Goal: Task Accomplishment & Management: Use online tool/utility

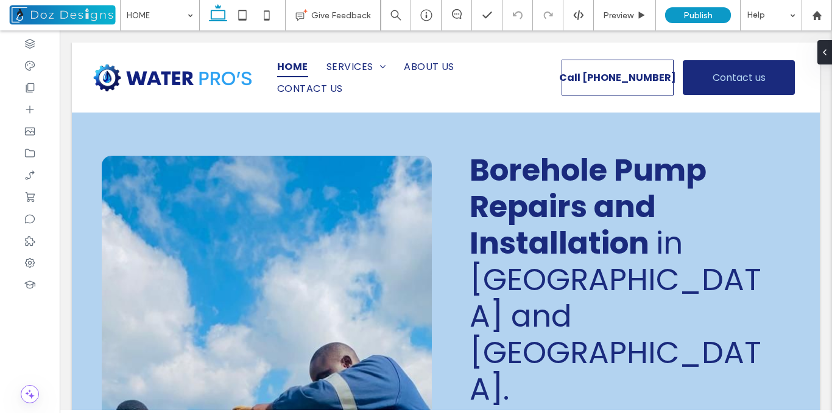
drag, startPoint x: 830, startPoint y: 199, endPoint x: 784, endPoint y: 52, distance: 154.2
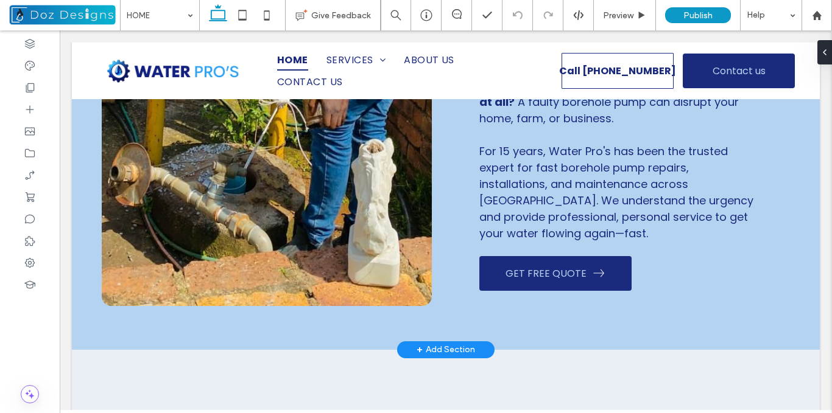
scroll to position [711, 0]
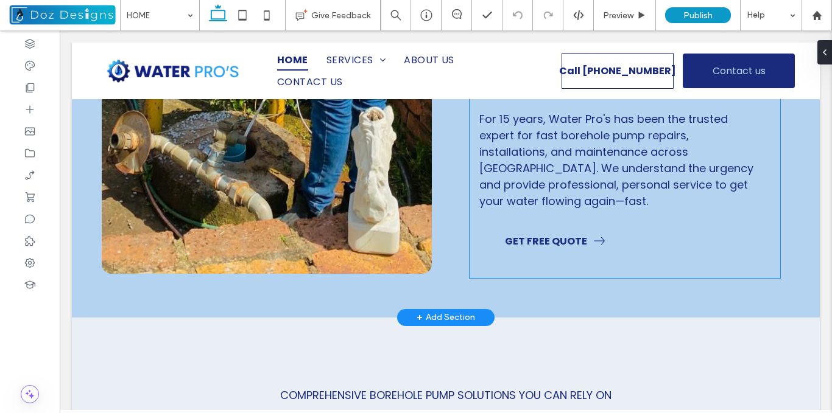
click at [562, 234] on span "GET FREE QUOTE" at bounding box center [546, 241] width 82 height 15
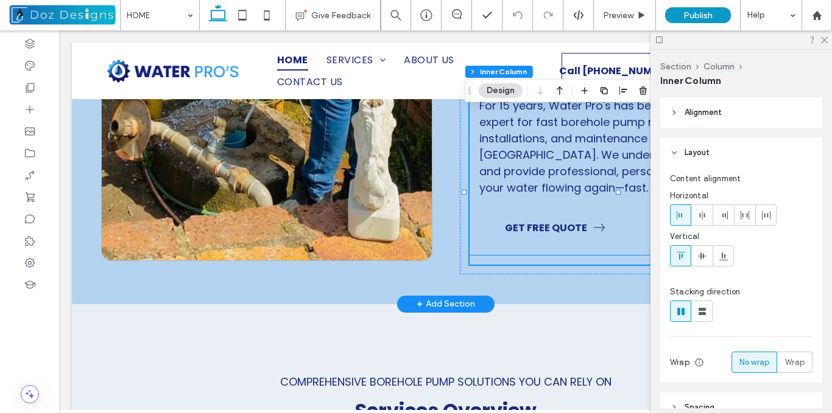
click at [564, 220] on span "GET FREE QUOTE" at bounding box center [546, 227] width 82 height 15
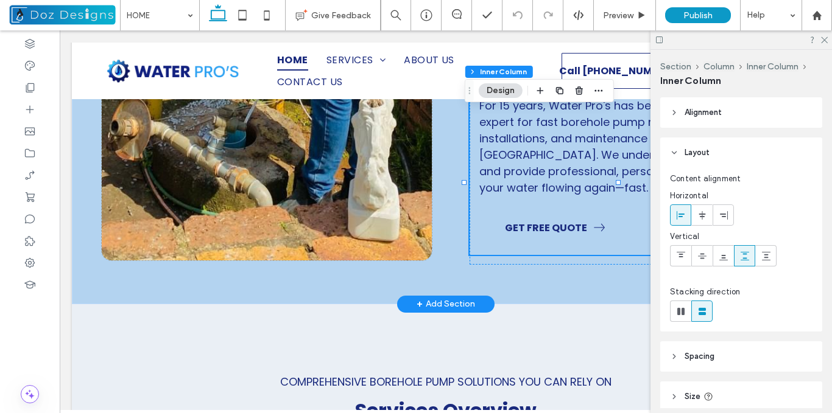
click at [564, 220] on span "GET FREE QUOTE" at bounding box center [546, 227] width 82 height 15
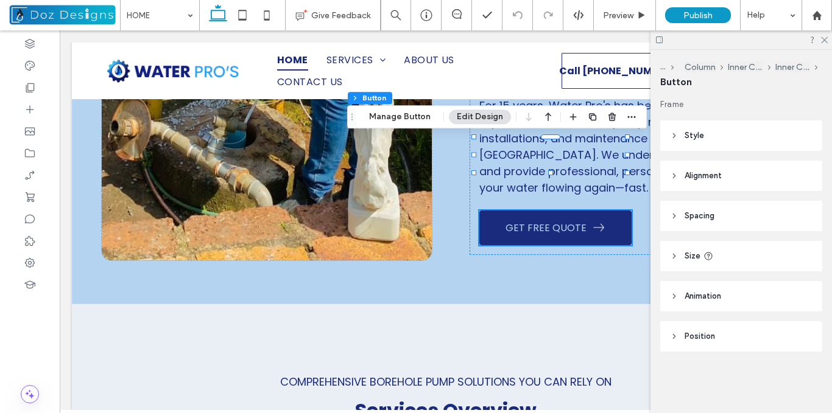
click at [461, 119] on button "Edit Design" at bounding box center [480, 117] width 62 height 15
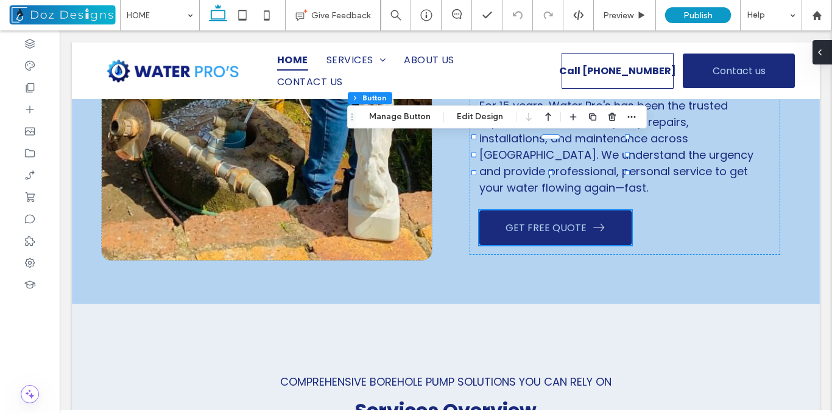
drag, startPoint x: 823, startPoint y: 54, endPoint x: 763, endPoint y: 24, distance: 67.0
click at [823, 54] on icon at bounding box center [820, 52] width 10 height 10
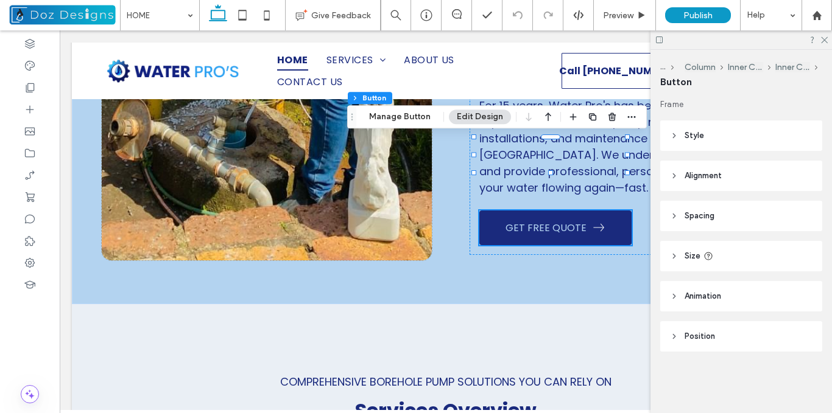
click at [680, 139] on header "Style" at bounding box center [741, 136] width 162 height 30
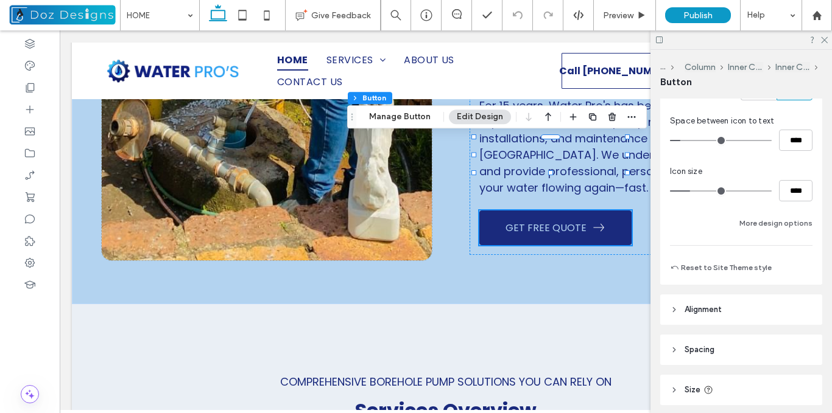
scroll to position [454, 0]
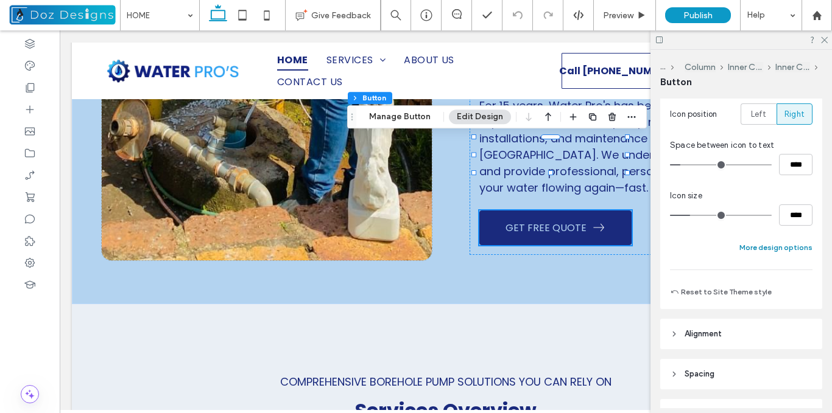
click at [787, 248] on button "More design options" at bounding box center [775, 247] width 73 height 15
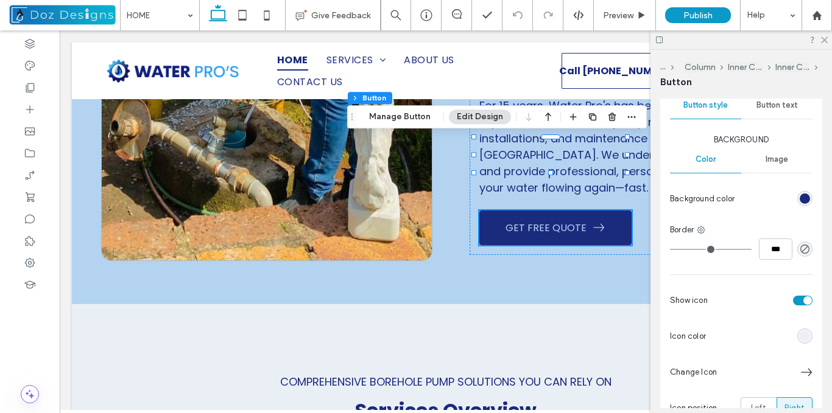
scroll to position [156, 0]
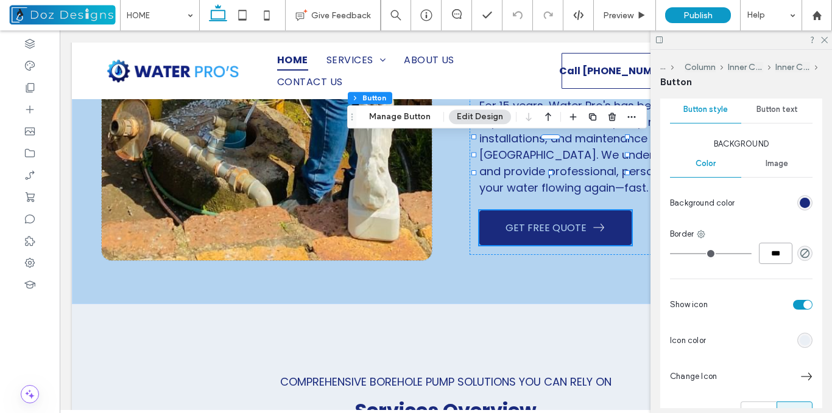
drag, startPoint x: 778, startPoint y: 255, endPoint x: 727, endPoint y: 250, distance: 50.8
click at [727, 250] on div "***" at bounding box center [741, 253] width 142 height 21
type input "*"
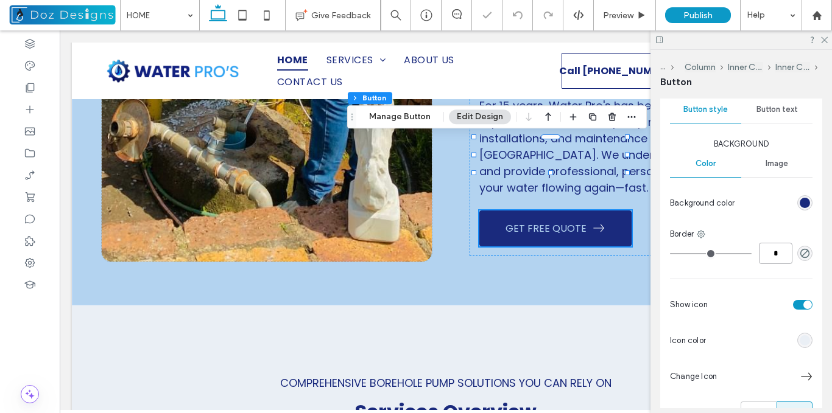
type input "*"
type input "***"
drag, startPoint x: 624, startPoint y: 13, endPoint x: 561, endPoint y: 77, distance: 89.5
click at [624, 13] on span "Preview" at bounding box center [618, 15] width 30 height 10
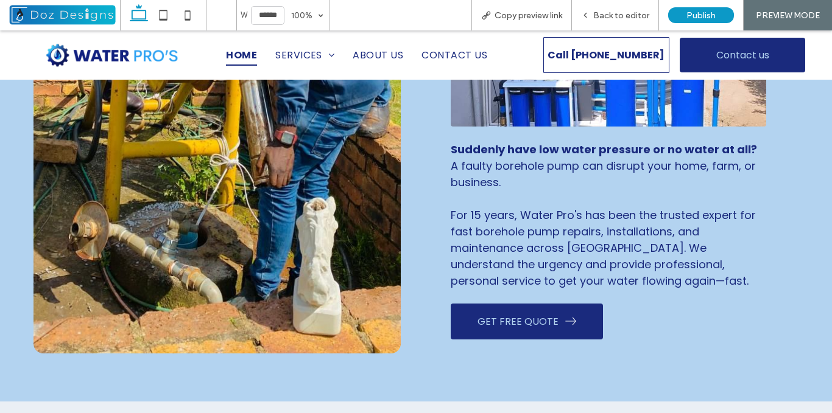
scroll to position [532, 0]
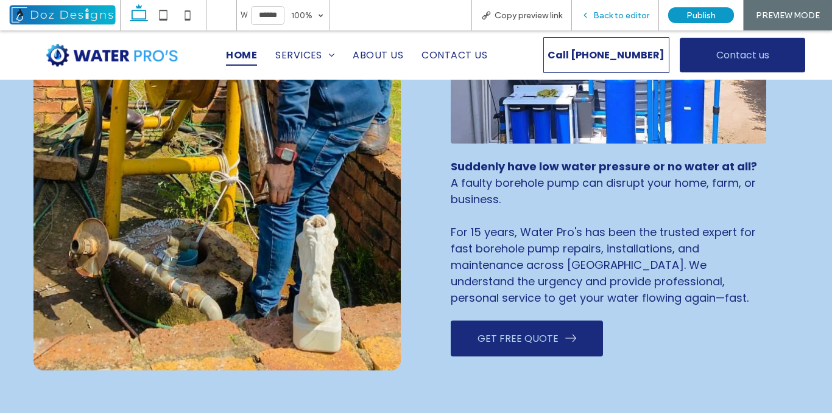
click at [626, 12] on span "Back to editor" at bounding box center [621, 15] width 56 height 10
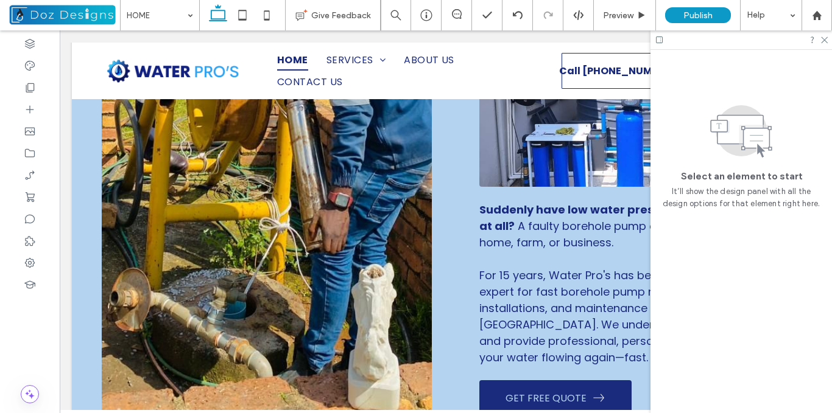
scroll to position [536, 0]
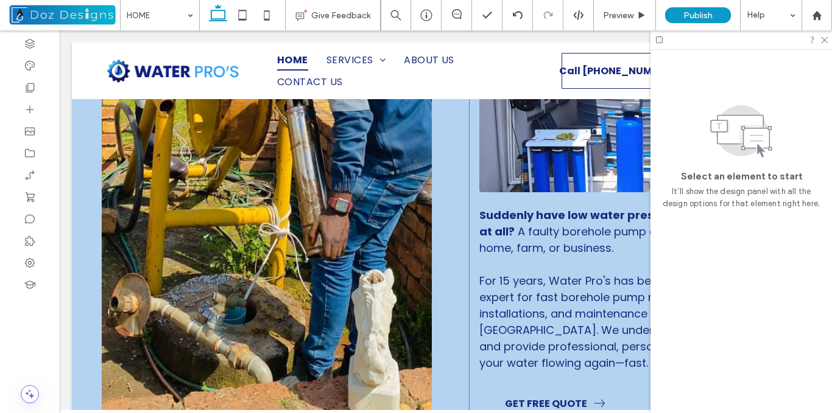
click at [572, 396] on span "GET FREE QUOTE" at bounding box center [546, 403] width 82 height 15
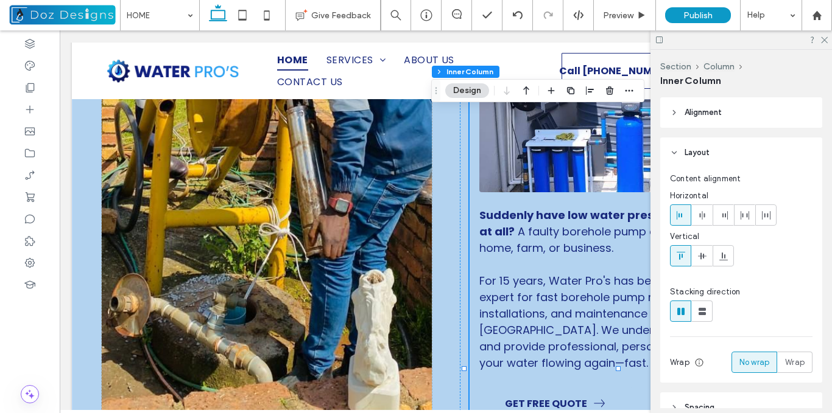
click at [572, 396] on span "GET FREE QUOTE" at bounding box center [546, 403] width 82 height 15
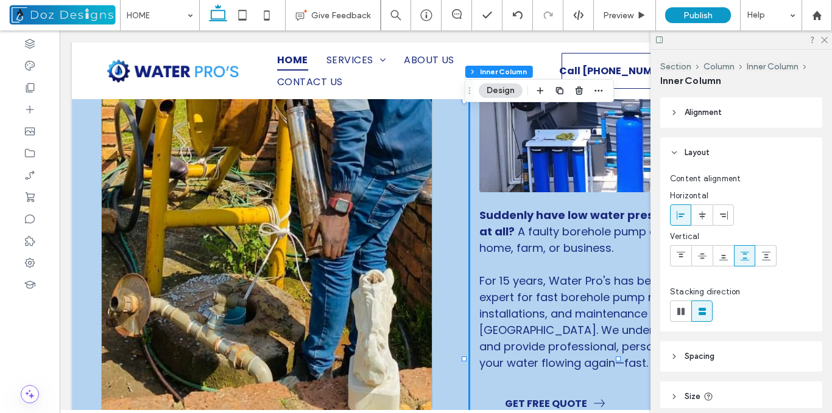
click at [572, 396] on span "GET FREE QUOTE" at bounding box center [546, 403] width 82 height 15
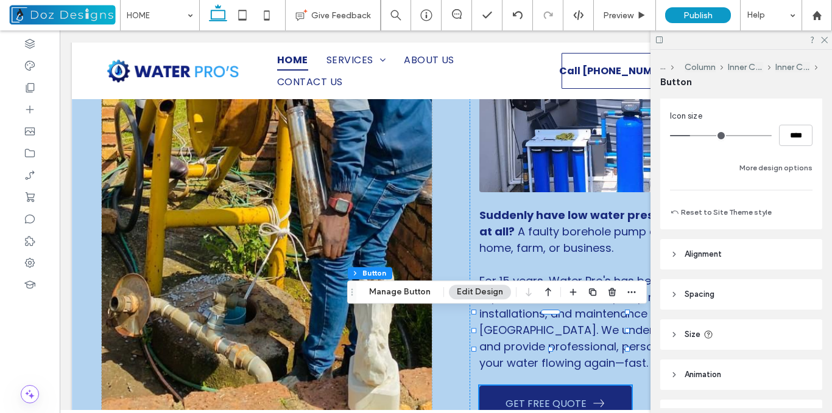
scroll to position [449, 0]
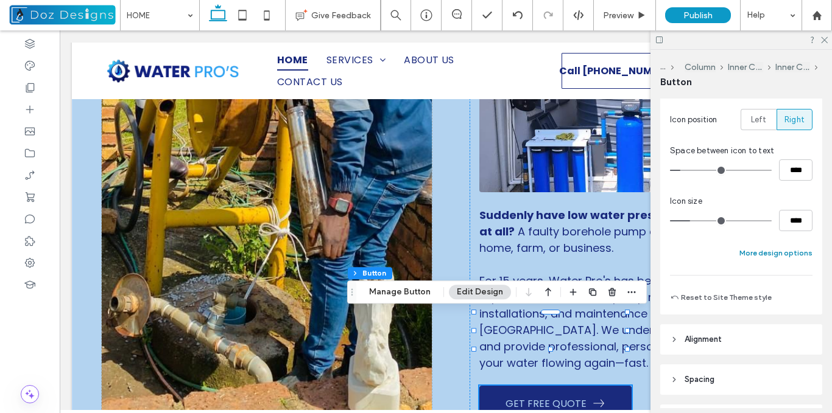
click at [793, 251] on button "More design options" at bounding box center [775, 253] width 73 height 15
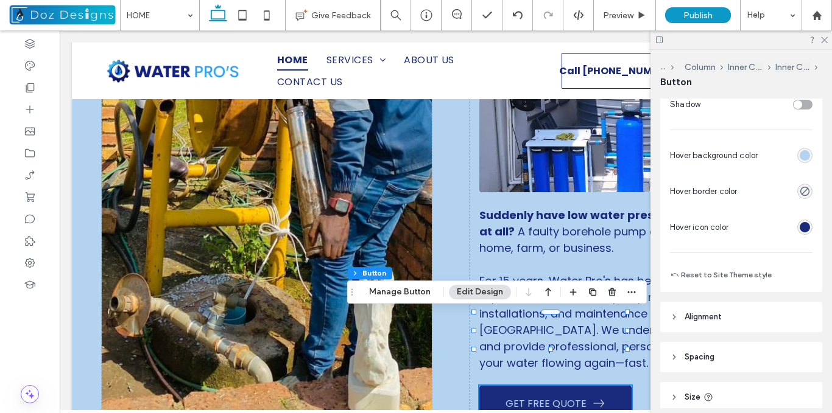
scroll to position [693, 0]
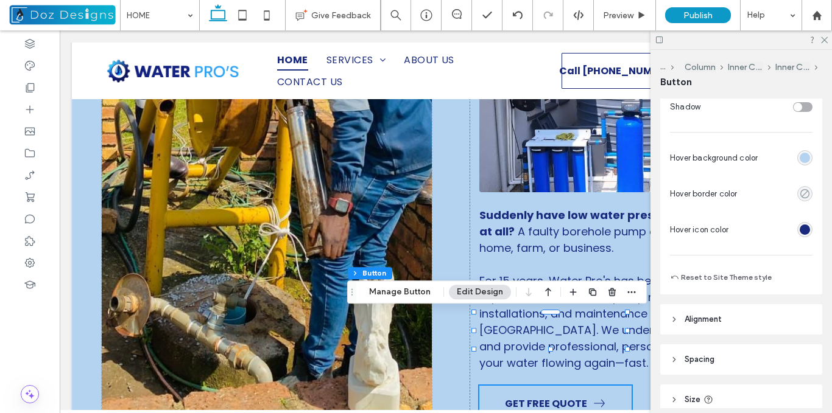
click at [799, 189] on icon "rgba(0, 0, 0, 0)" at bounding box center [804, 194] width 10 height 10
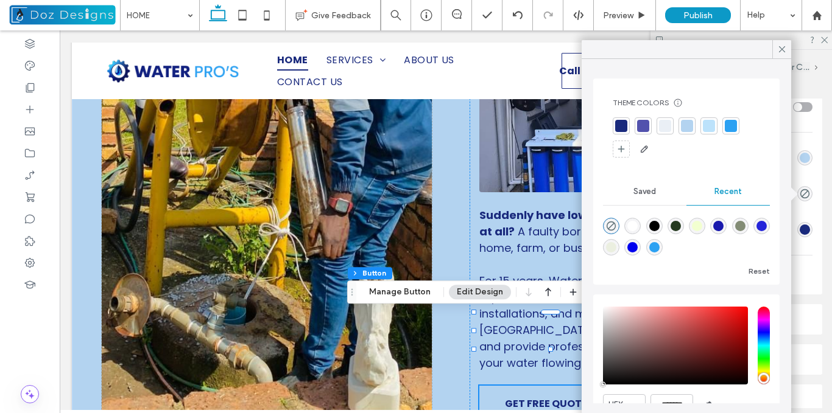
click at [617, 123] on div at bounding box center [621, 126] width 12 height 12
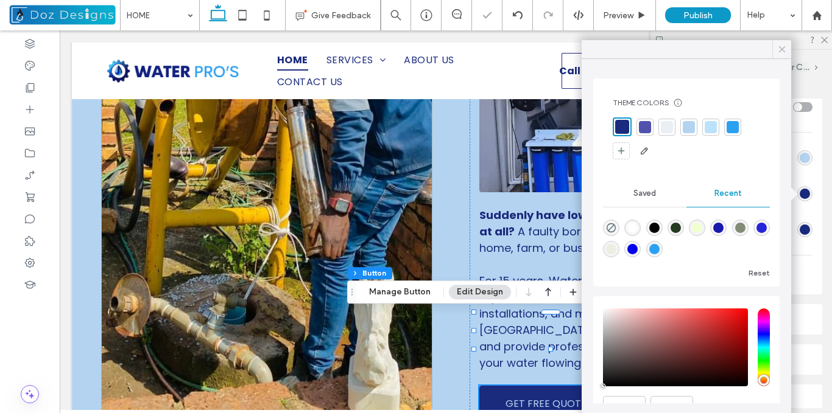
click at [783, 49] on icon at bounding box center [781, 49] width 11 height 11
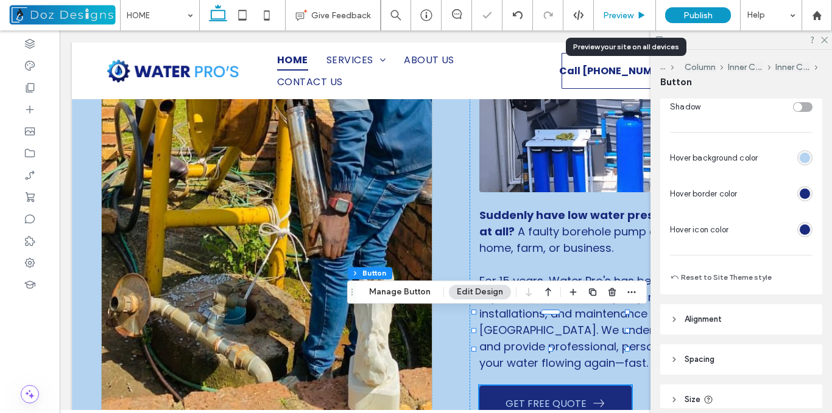
drag, startPoint x: 637, startPoint y: 15, endPoint x: 558, endPoint y: 67, distance: 95.1
click at [637, 15] on icon at bounding box center [641, 15] width 9 height 9
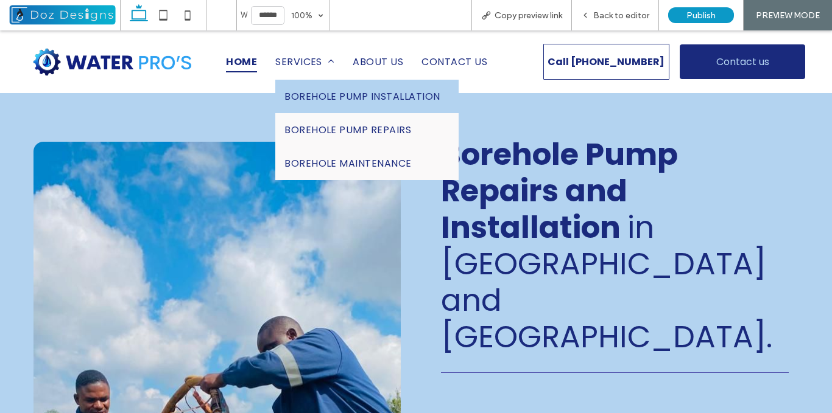
click at [317, 95] on span "BOREHOLE PUMP INSTALLATION" at bounding box center [361, 96] width 155 height 15
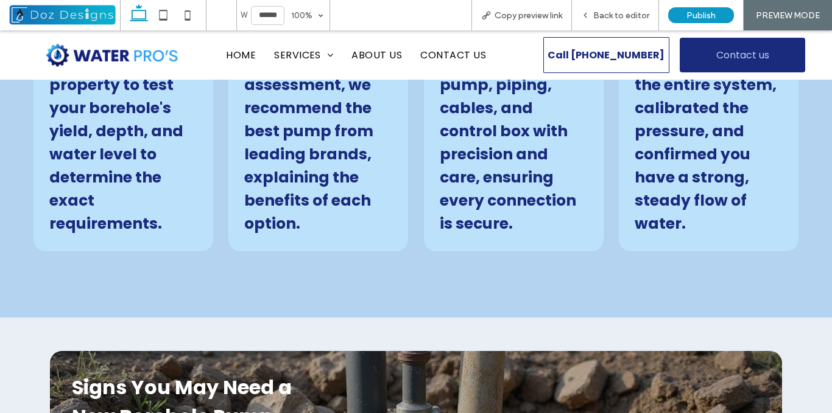
scroll to position [597, 0]
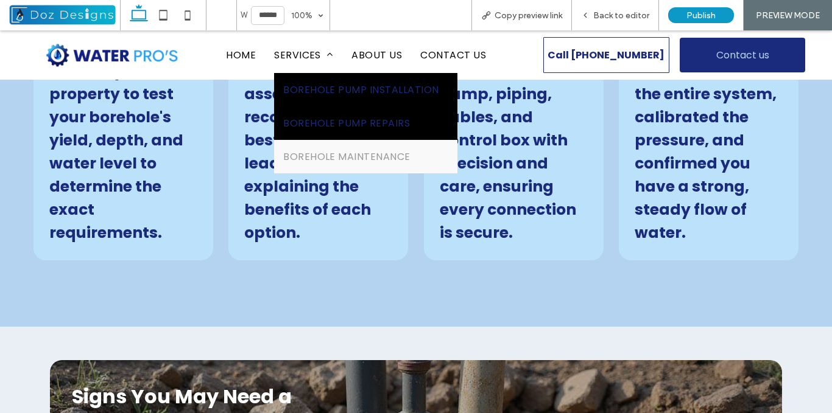
click at [304, 119] on span "BOREHOLE PUMP REPAIRS" at bounding box center [346, 123] width 127 height 15
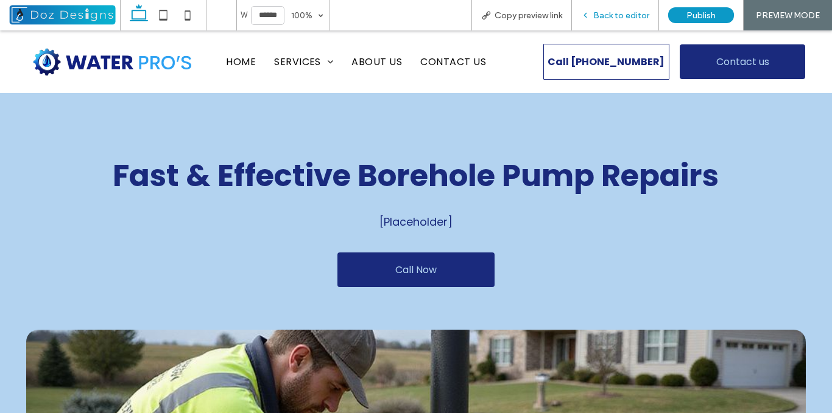
click at [622, 18] on span "Back to editor" at bounding box center [621, 15] width 56 height 10
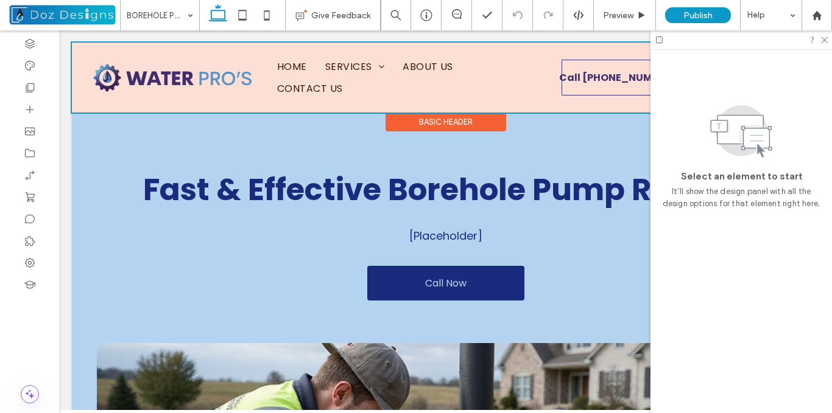
click at [352, 83] on div at bounding box center [446, 78] width 748 height 70
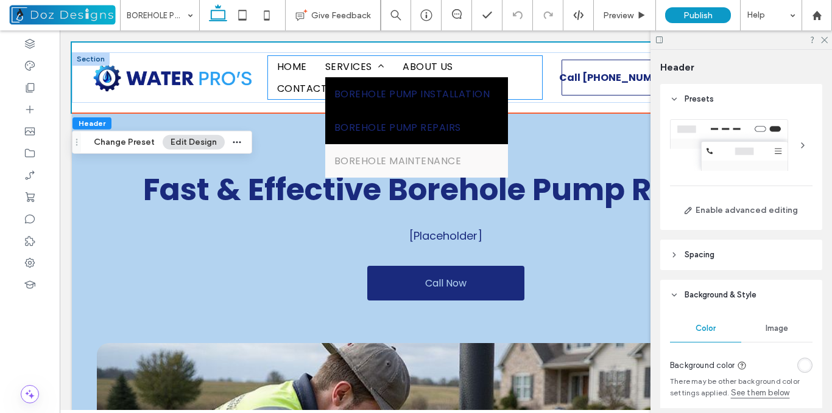
click at [365, 77] on link "BOREHOLE PUMP INSTALLATION" at bounding box center [416, 93] width 183 height 33
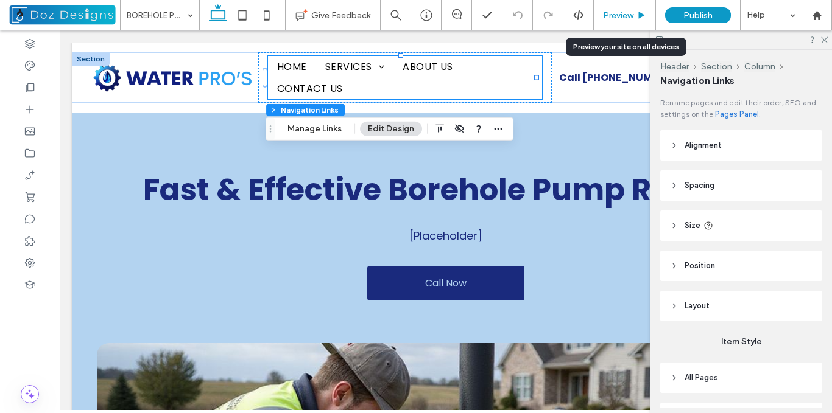
drag, startPoint x: 610, startPoint y: 12, endPoint x: 349, endPoint y: 23, distance: 260.8
click at [610, 12] on span "Preview" at bounding box center [618, 15] width 30 height 10
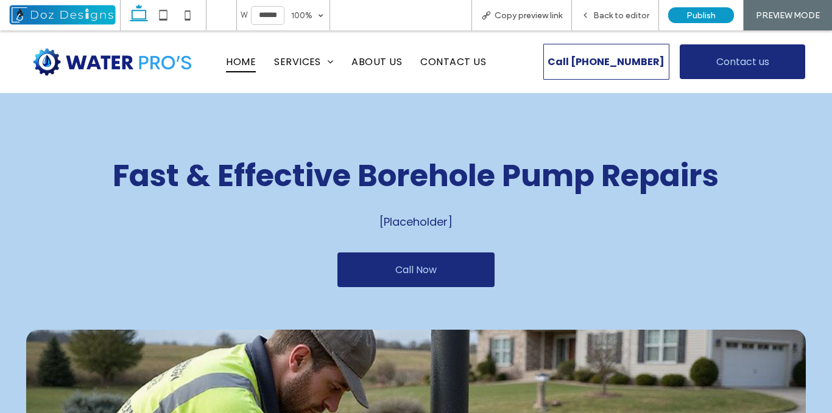
click at [242, 64] on span "HOME" at bounding box center [241, 61] width 30 height 21
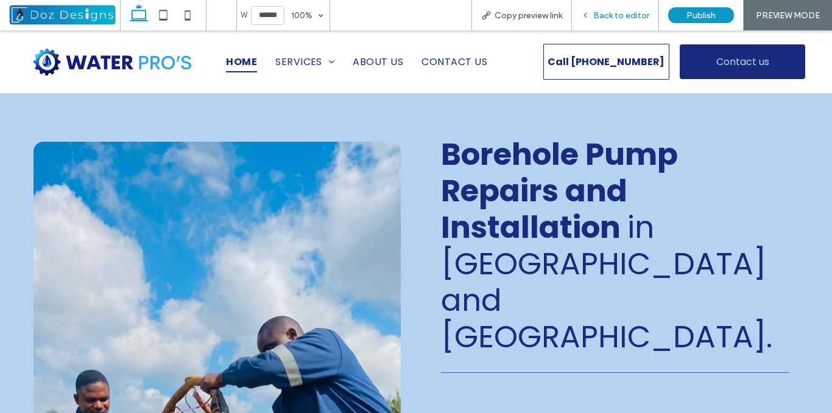
click at [605, 16] on span "Back to editor" at bounding box center [621, 15] width 56 height 10
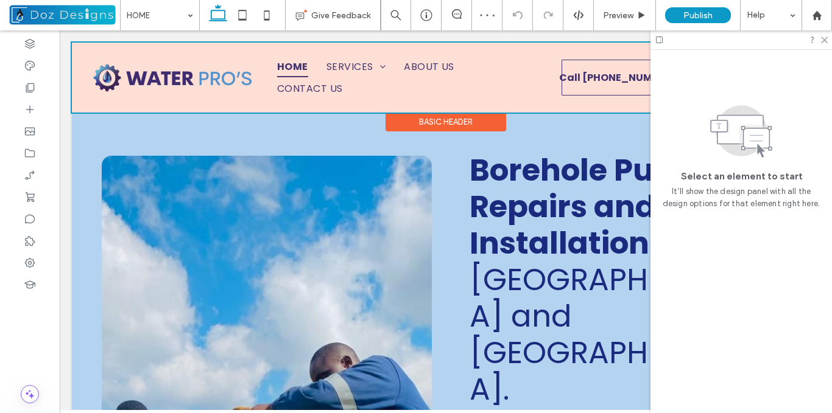
click at [392, 77] on div at bounding box center [446, 78] width 748 height 70
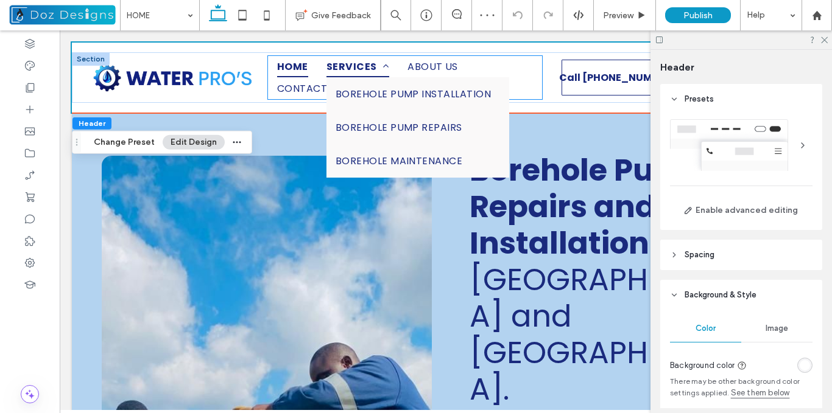
click at [377, 72] on span "SERVICES" at bounding box center [357, 66] width 63 height 21
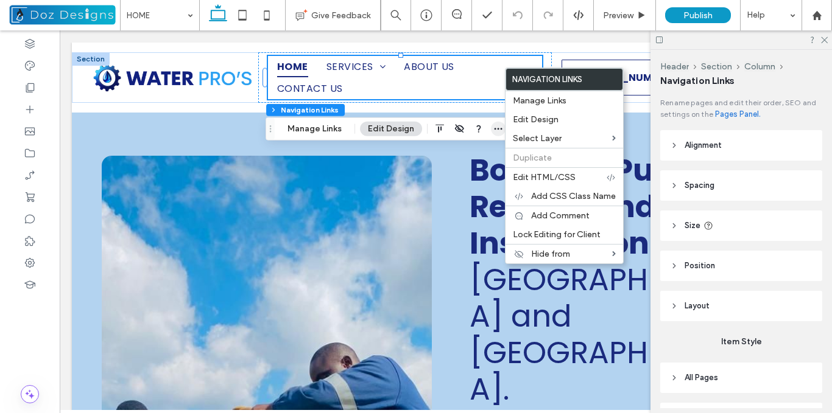
click at [491, 130] on span "button" at bounding box center [498, 129] width 15 height 15
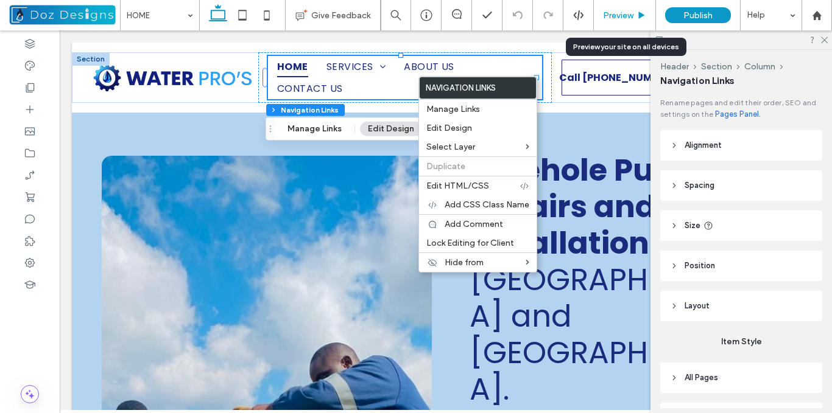
click at [624, 18] on span "Preview" at bounding box center [618, 15] width 30 height 10
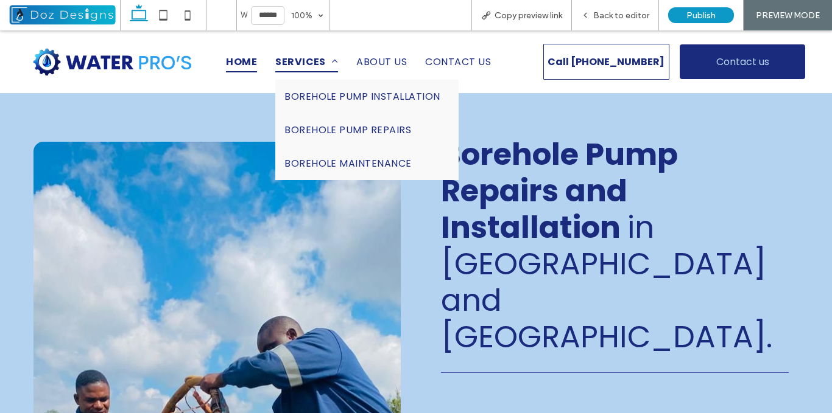
click at [308, 60] on span "SERVICES" at bounding box center [306, 61] width 63 height 21
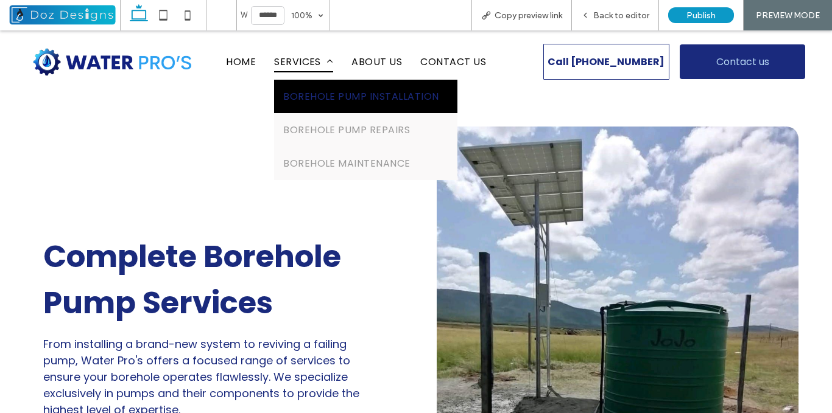
click at [300, 91] on span "BOREHOLE PUMP INSTALLATION" at bounding box center [360, 96] width 155 height 15
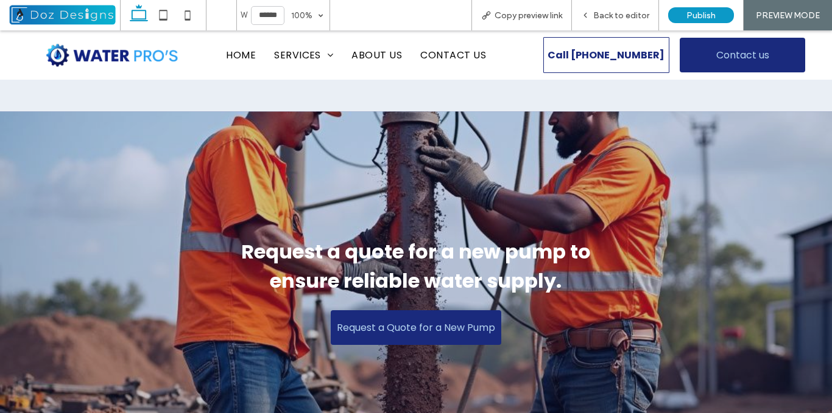
scroll to position [1090, 0]
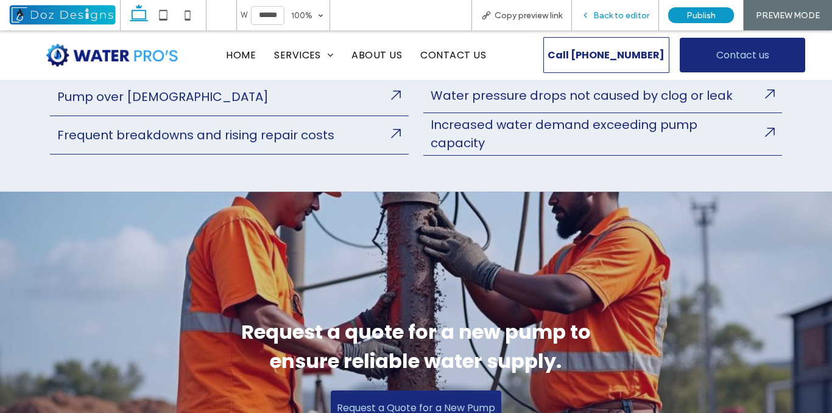
drag, startPoint x: 603, startPoint y: 12, endPoint x: 447, endPoint y: 2, distance: 156.7
click at [603, 12] on span "Back to editor" at bounding box center [621, 15] width 56 height 10
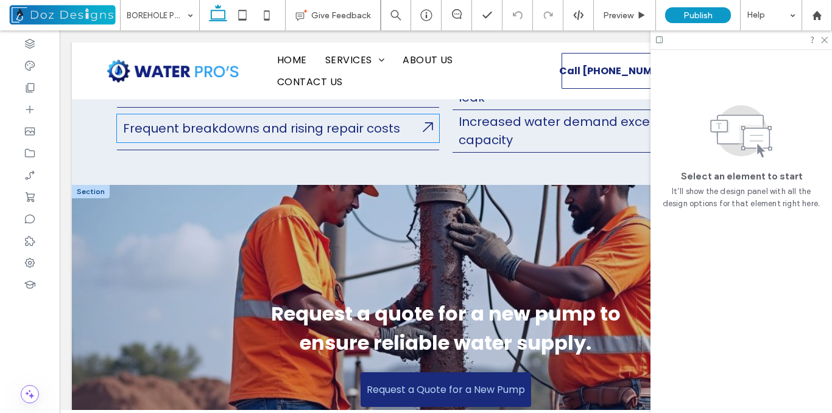
scroll to position [1098, 0]
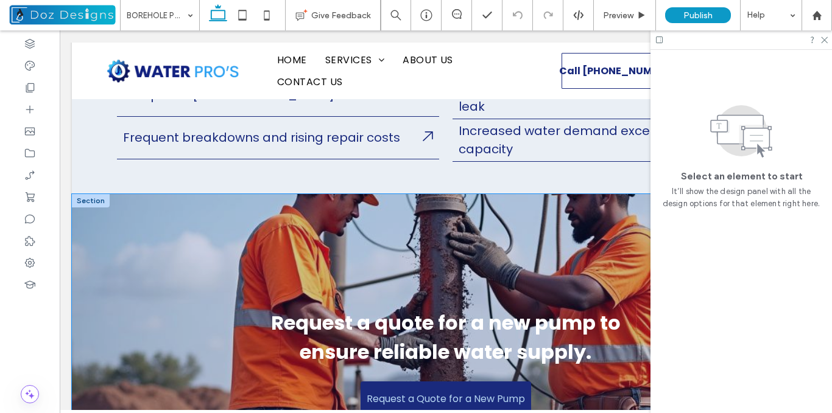
click at [167, 234] on div "Request a quote for a new pump to ensure reliable water supply. Request a Quote…" at bounding box center [445, 362] width 731 height 337
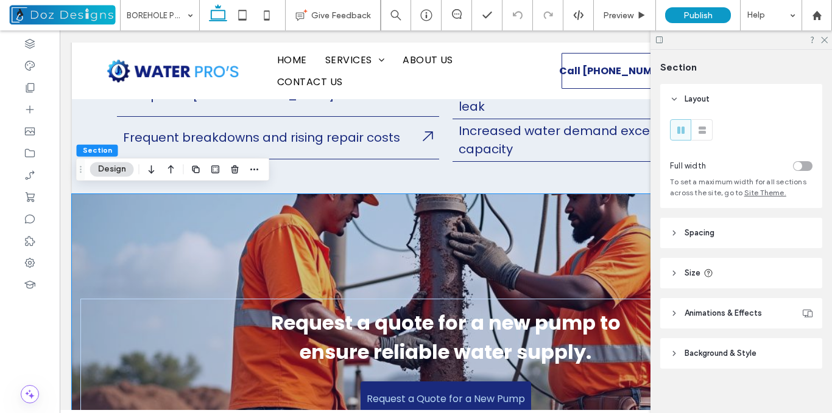
click at [272, 225] on div "Request a quote for a new pump to ensure reliable water supply. Request a Quote…" at bounding box center [445, 362] width 731 height 337
click at [692, 359] on span "Background & Style" at bounding box center [720, 354] width 72 height 12
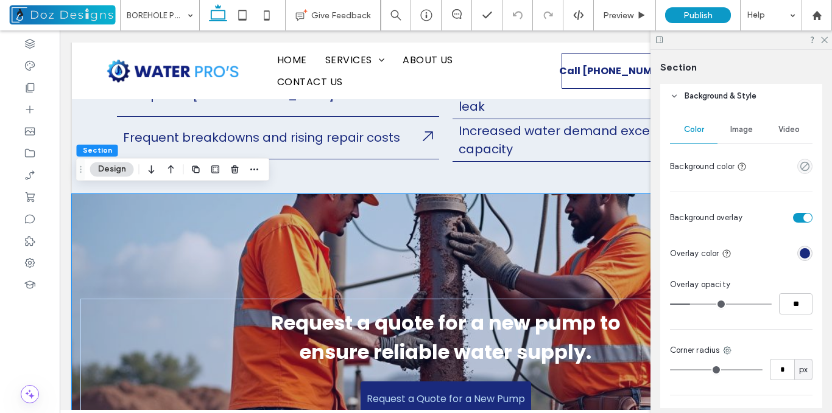
scroll to position [236, 0]
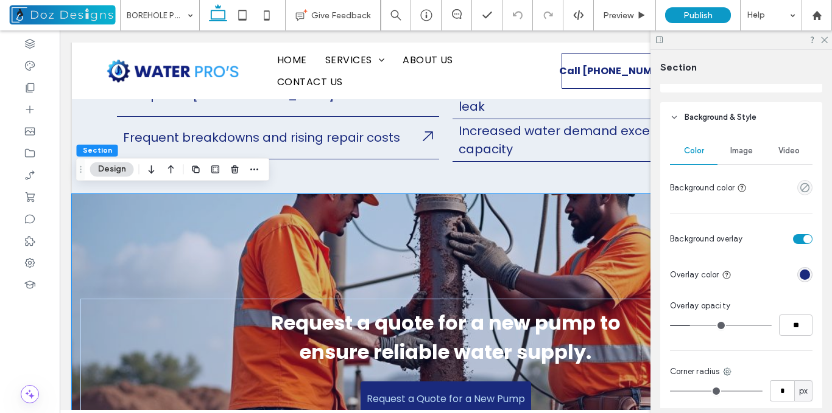
click at [737, 153] on span "Image" at bounding box center [741, 151] width 23 height 10
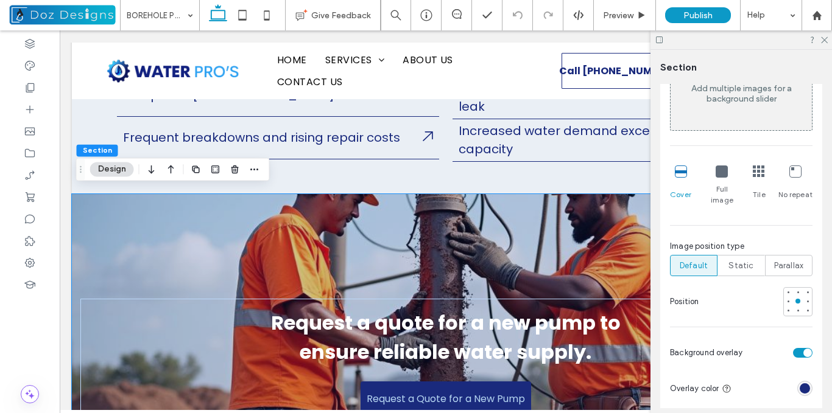
scroll to position [278, 0]
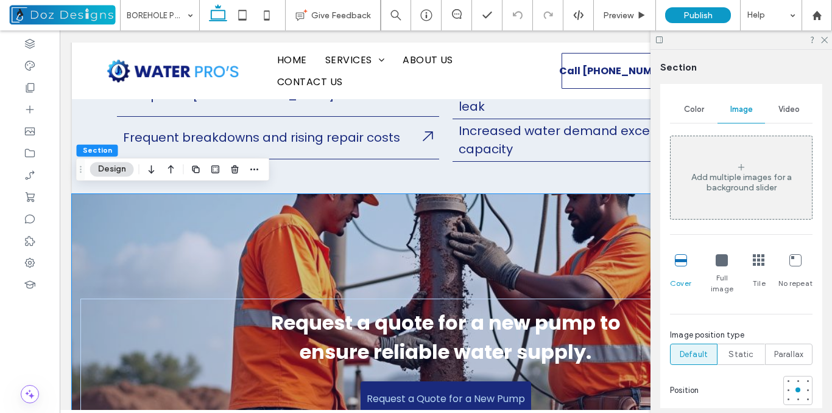
click at [785, 110] on span "Video" at bounding box center [788, 110] width 21 height 10
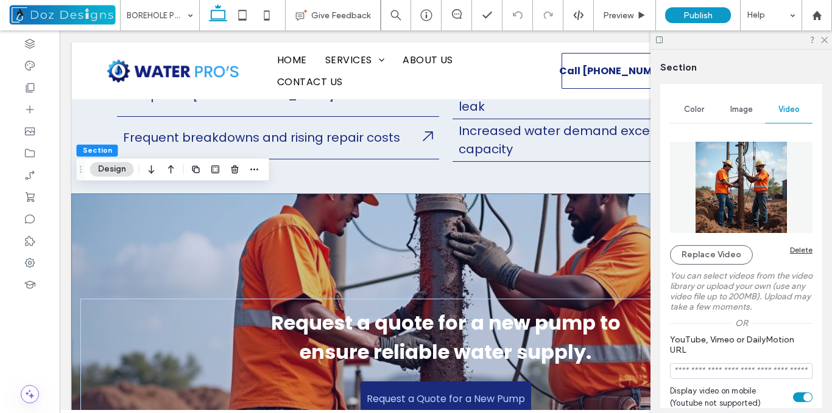
click at [793, 248] on div "Delete" at bounding box center [801, 249] width 23 height 9
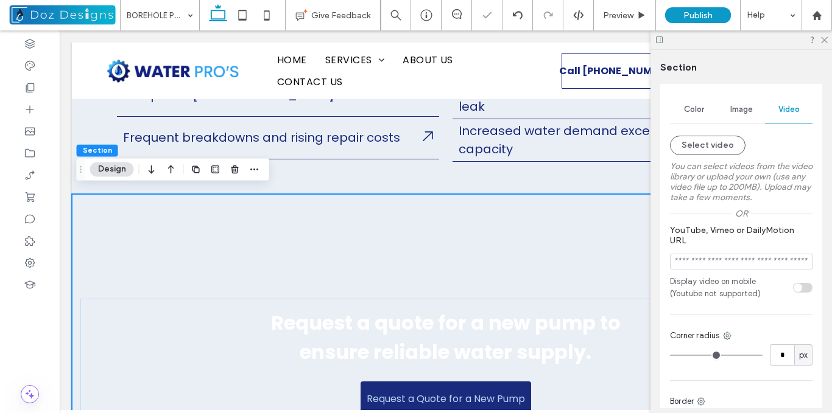
click at [734, 114] on div "Image" at bounding box center [740, 109] width 47 height 27
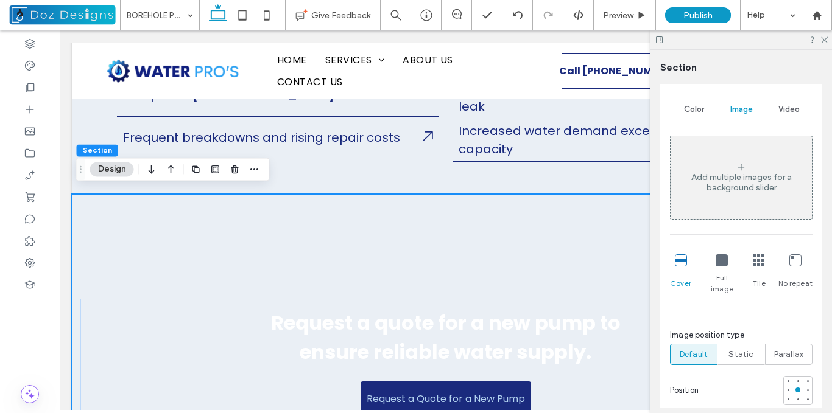
click at [712, 178] on div "Add multiple images for a background slider" at bounding box center [740, 182] width 141 height 21
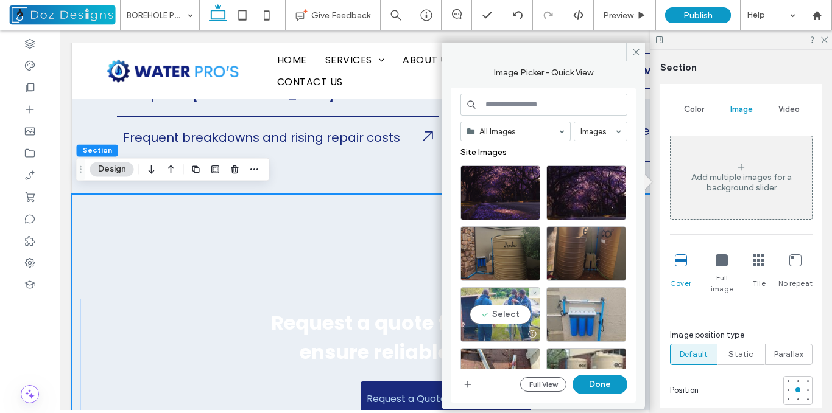
click at [503, 315] on div "Select" at bounding box center [500, 314] width 80 height 55
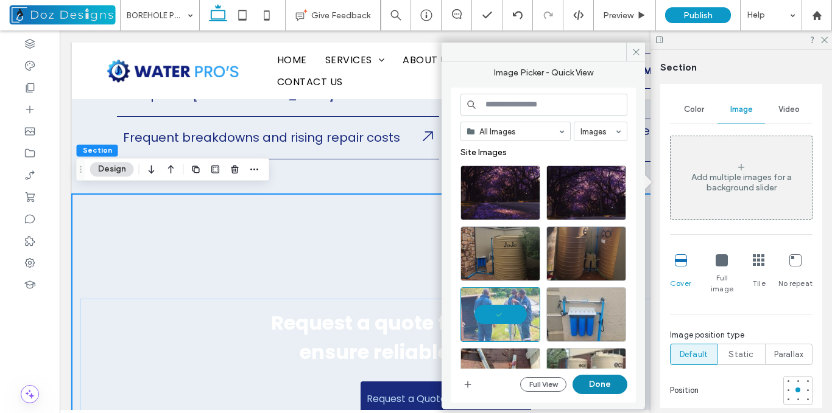
click at [604, 385] on button "Done" at bounding box center [599, 384] width 55 height 19
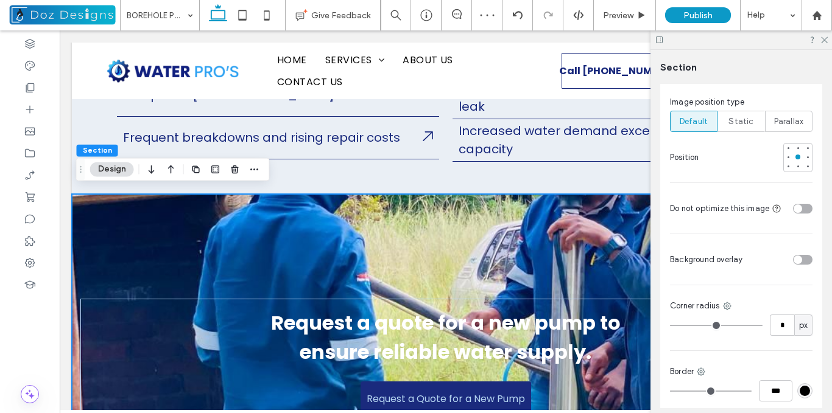
scroll to position [620, 0]
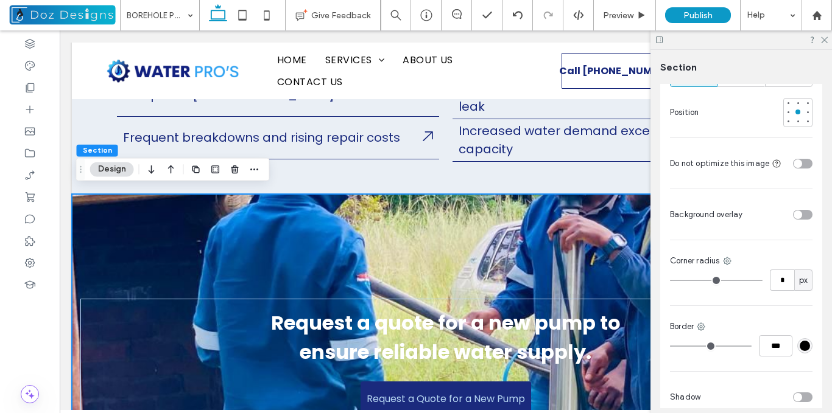
click at [793, 215] on div "toggle" at bounding box center [797, 215] width 9 height 9
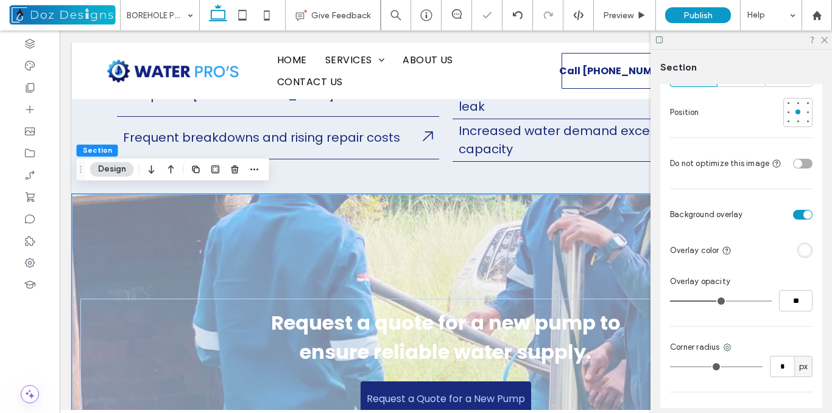
click at [799, 247] on div "rgba(255, 255, 255, 1)" at bounding box center [804, 250] width 10 height 10
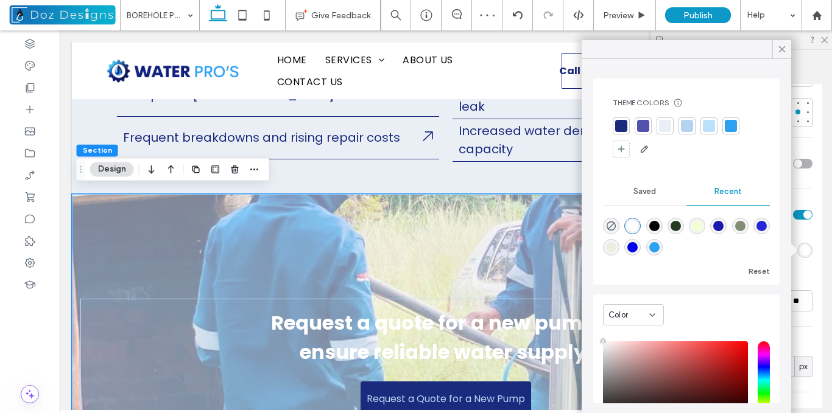
click at [659, 225] on div "rgba(0, 0, 0, 1)" at bounding box center [654, 226] width 10 height 10
type input "*******"
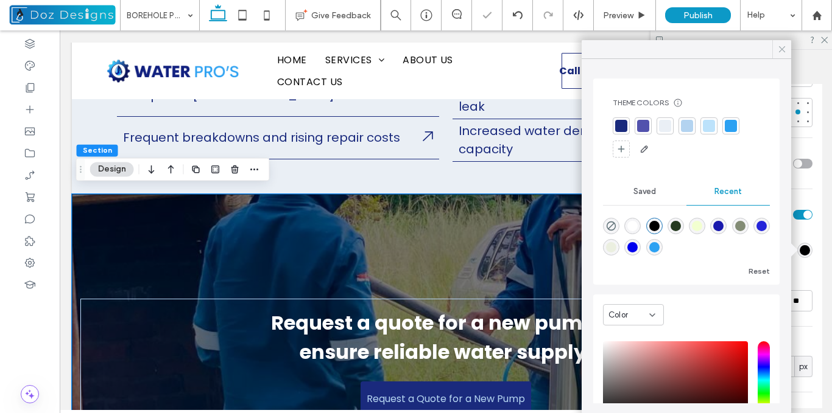
click at [780, 50] on icon at bounding box center [781, 49] width 11 height 11
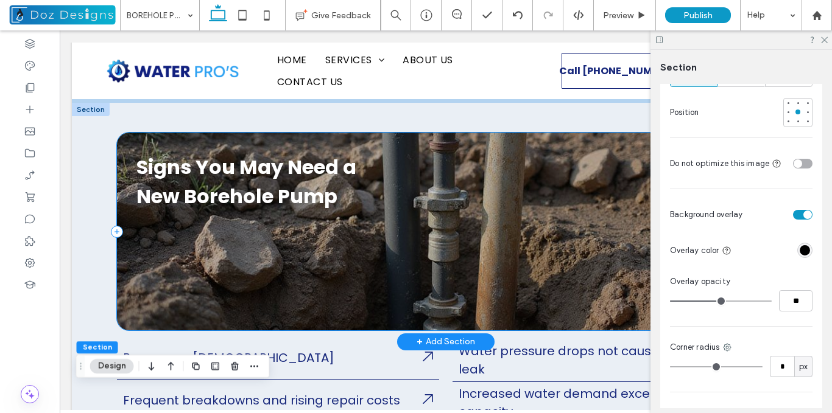
scroll to position [916, 0]
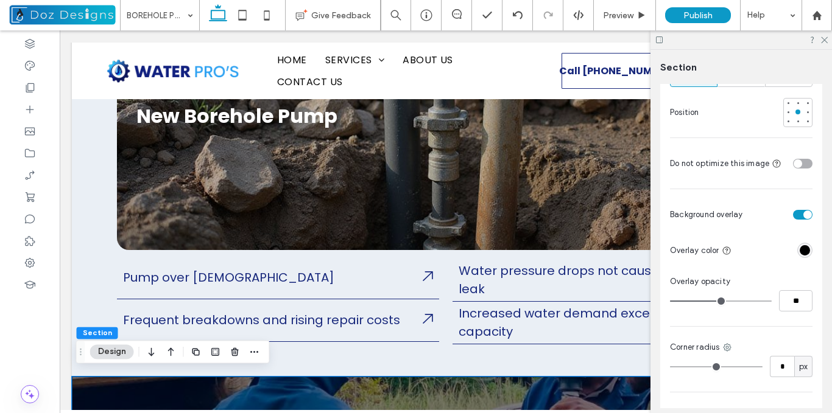
drag, startPoint x: 823, startPoint y: 38, endPoint x: 820, endPoint y: 46, distance: 8.5
click at [823, 38] on icon at bounding box center [823, 39] width 8 height 8
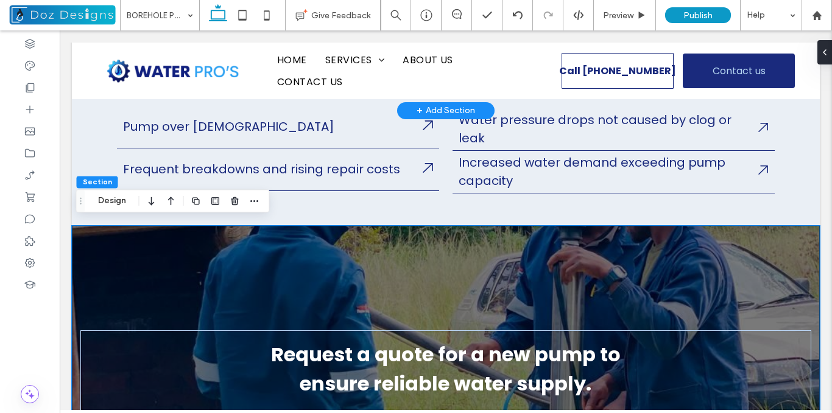
scroll to position [1064, 0]
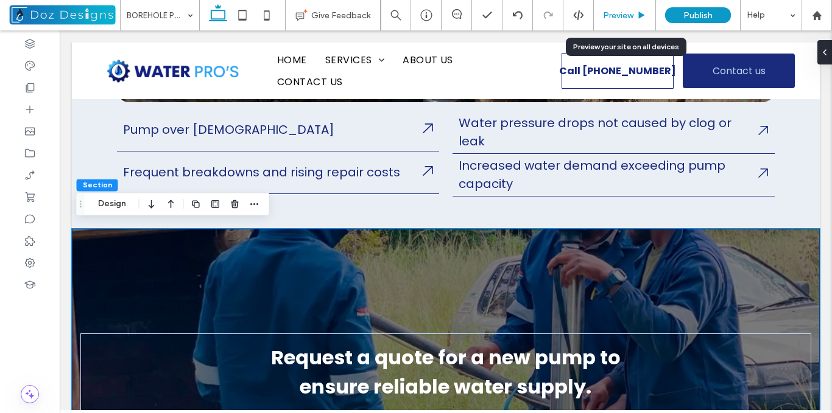
drag, startPoint x: 624, startPoint y: 16, endPoint x: 363, endPoint y: 149, distance: 292.1
click at [624, 16] on span "Preview" at bounding box center [618, 15] width 30 height 10
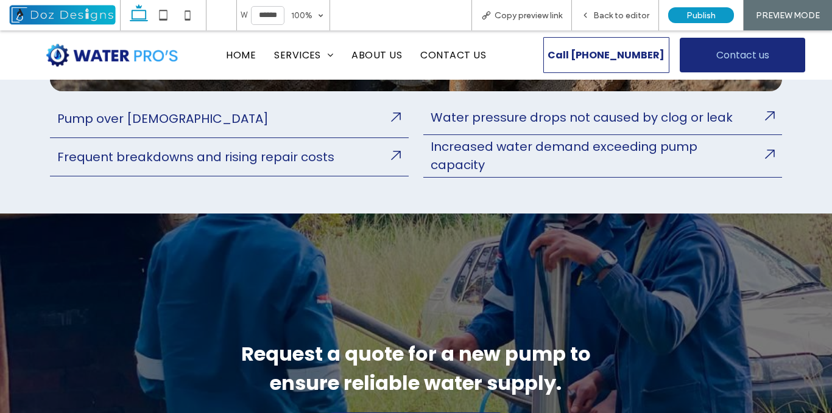
scroll to position [1063, 0]
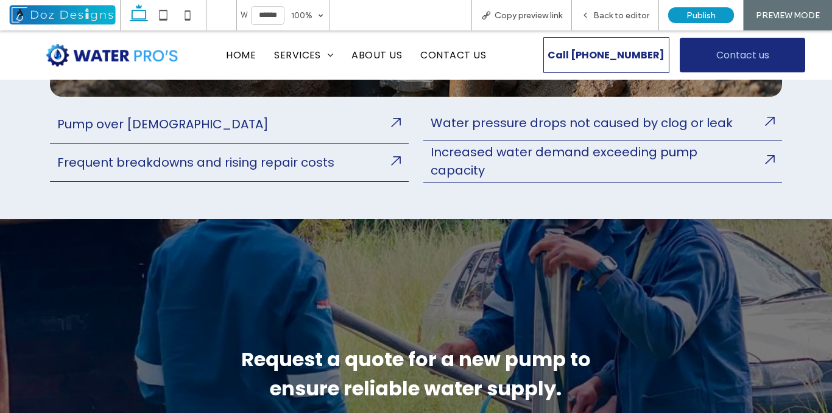
click at [391, 118] on icon at bounding box center [396, 122] width 10 height 11
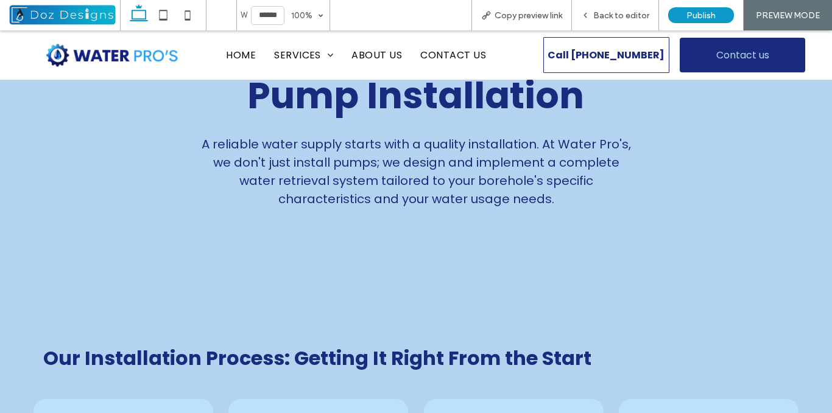
scroll to position [129, 0]
